Goal: Information Seeking & Learning: Learn about a topic

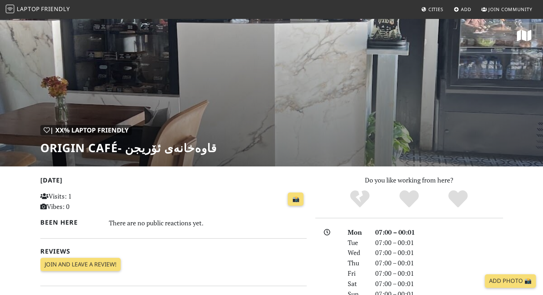
click at [294, 121] on div "| XX% Laptop Friendly Origin Café- قاوەخانەی ئۆریجن" at bounding box center [271, 92] width 543 height 149
drag, startPoint x: 41, startPoint y: 147, endPoint x: 116, endPoint y: 149, distance: 75.4
click at [116, 149] on h1 "Origin Café- قاوەخانەی ئۆریجن" at bounding box center [128, 148] width 176 height 14
copy h1 "Origin Café"
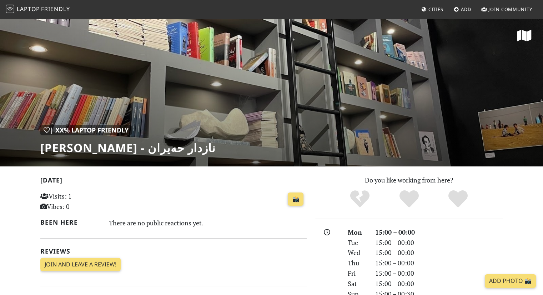
click at [282, 107] on div "| XX% Laptop Friendly Nazdar Heyran - نازدار حەیران" at bounding box center [271, 92] width 543 height 149
click at [114, 146] on h1 "[PERSON_NAME] - نازدار حەیران" at bounding box center [127, 148] width 175 height 14
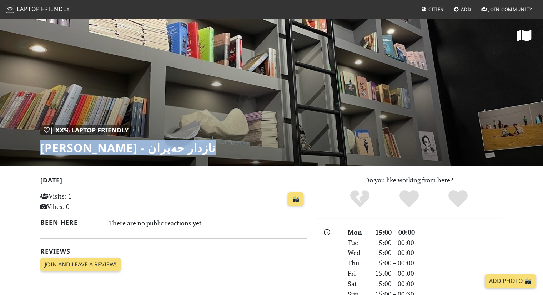
click at [114, 146] on h1 "[PERSON_NAME] - نازدار حەیران" at bounding box center [127, 148] width 175 height 14
click at [47, 147] on h1 "[PERSON_NAME] - نازدار حەیران" at bounding box center [127, 148] width 175 height 14
drag, startPoint x: 41, startPoint y: 146, endPoint x: 139, endPoint y: 145, distance: 97.1
click at [139, 145] on h1 "[PERSON_NAME] - نازدار حەیران" at bounding box center [127, 148] width 175 height 14
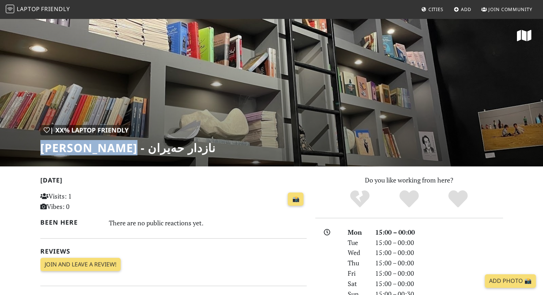
copy h1 "[PERSON_NAME]"
